Goal: Task Accomplishment & Management: Complete application form

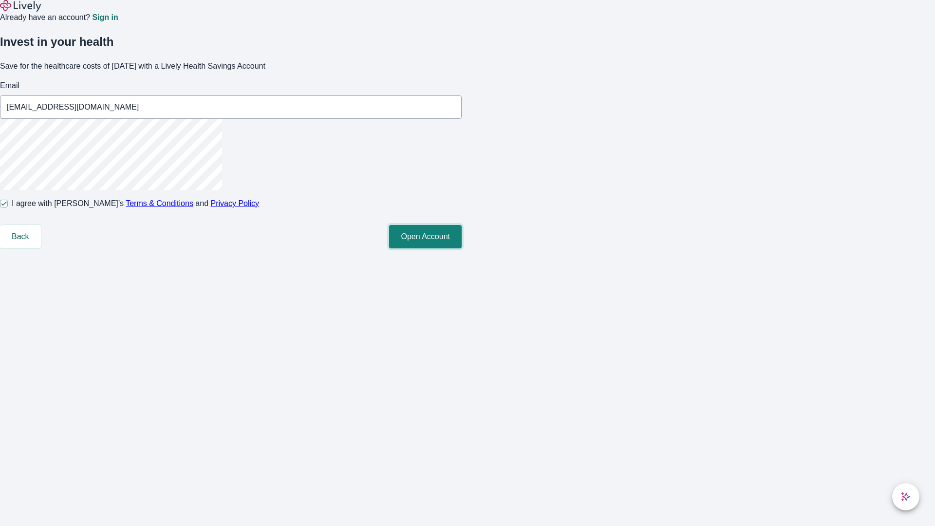
click at [462, 248] on button "Open Account" at bounding box center [425, 236] width 73 height 23
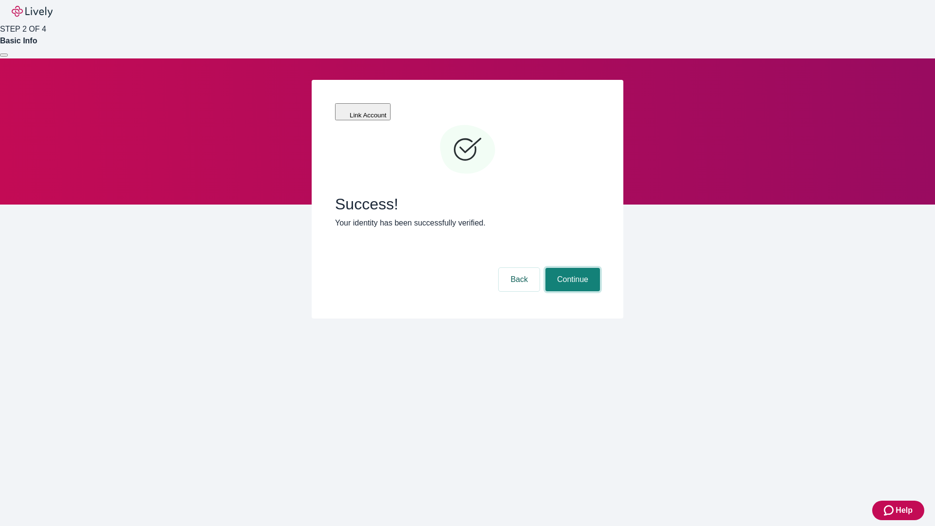
click at [571, 268] on button "Continue" at bounding box center [572, 279] width 55 height 23
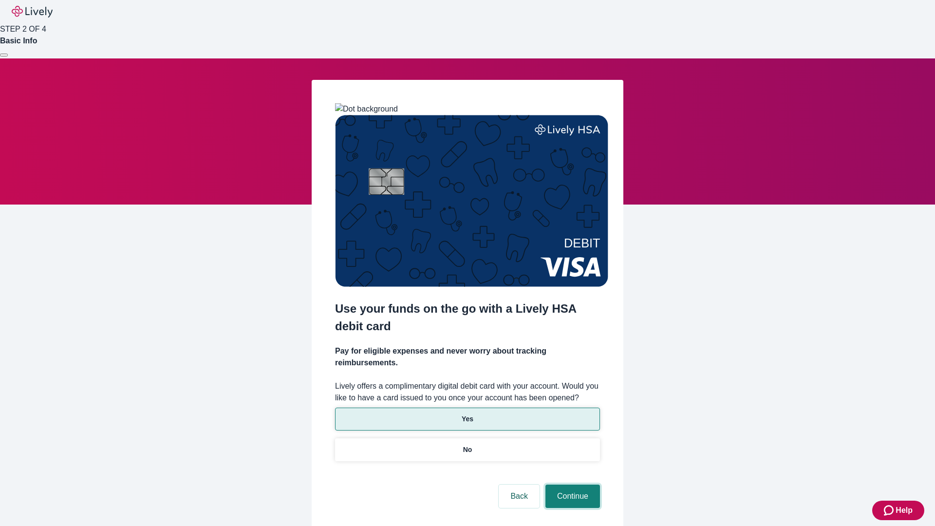
click at [571, 484] on button "Continue" at bounding box center [572, 495] width 55 height 23
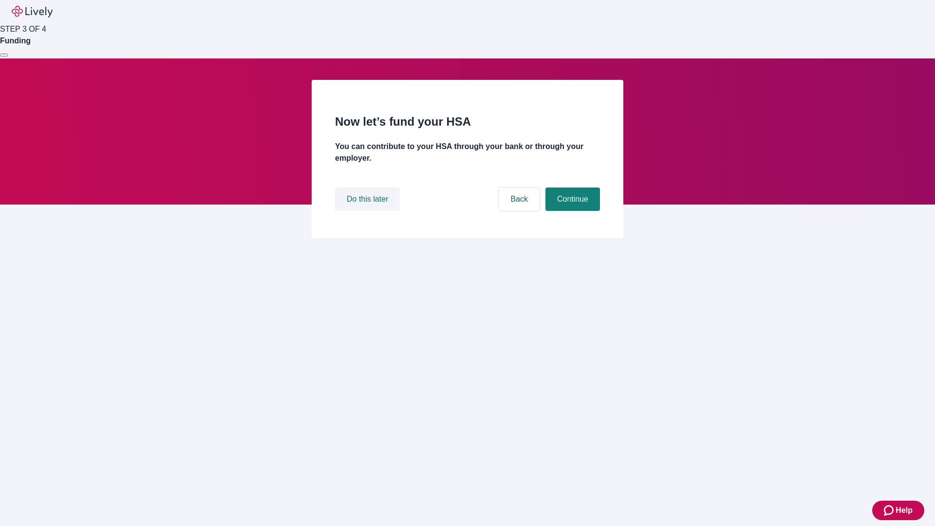
click at [369, 211] on button "Do this later" at bounding box center [367, 198] width 65 height 23
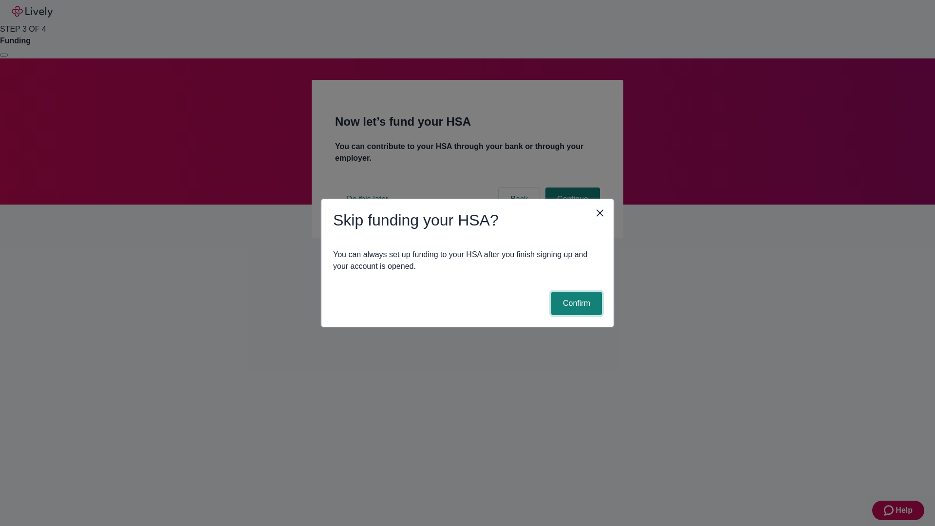
click at [575, 303] on button "Confirm" at bounding box center [576, 303] width 51 height 23
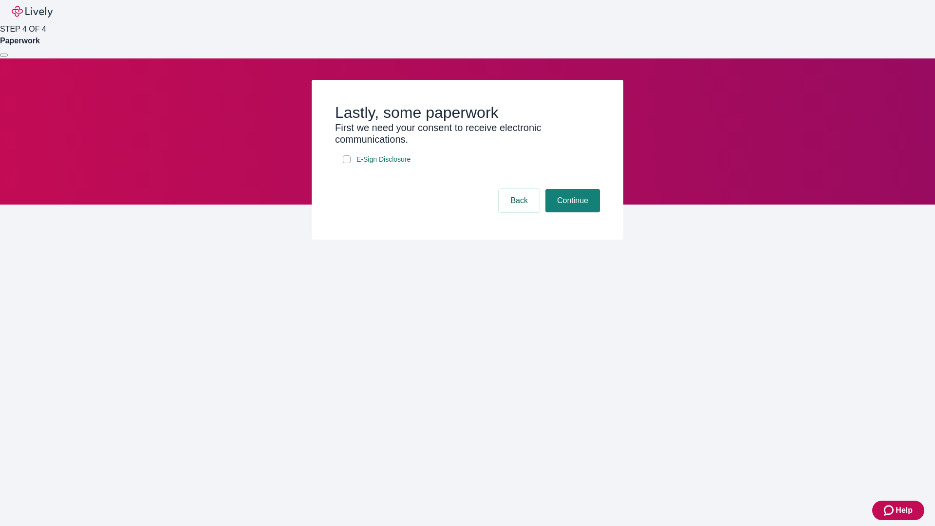
click at [347, 163] on input "E-Sign Disclosure" at bounding box center [347, 159] width 8 height 8
checkbox input "true"
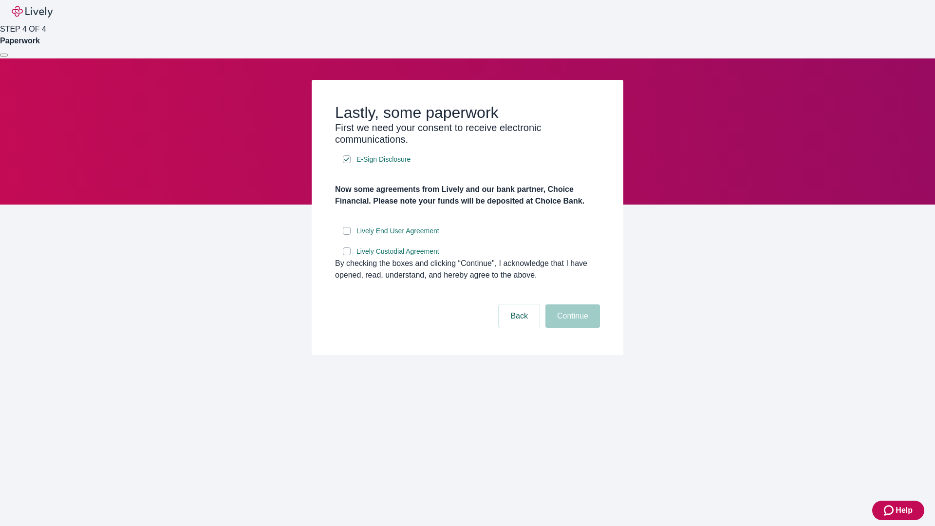
click at [347, 235] on input "Lively End User Agreement" at bounding box center [347, 231] width 8 height 8
checkbox input "true"
click at [347, 255] on input "Lively Custodial Agreement" at bounding box center [347, 251] width 8 height 8
checkbox input "true"
click at [571, 328] on button "Continue" at bounding box center [572, 315] width 55 height 23
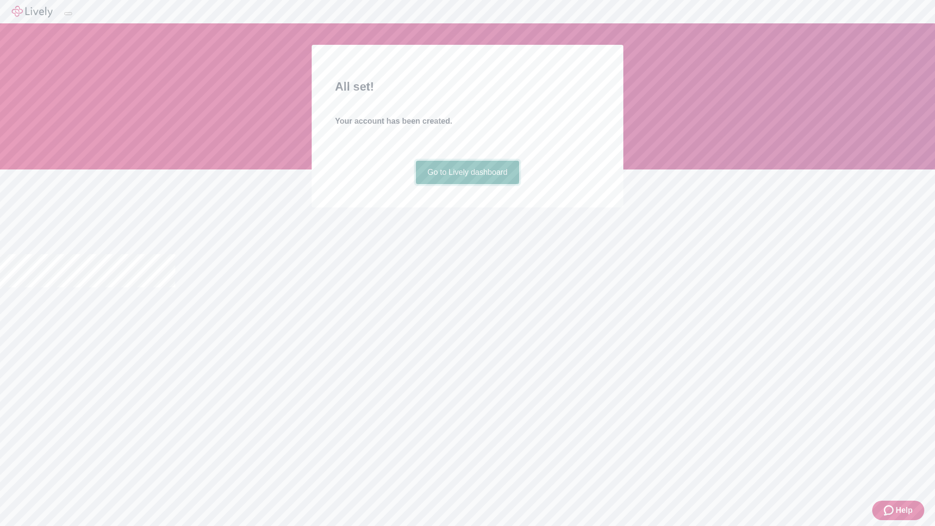
click at [467, 184] on link "Go to Lively dashboard" at bounding box center [468, 172] width 104 height 23
